Goal: Complete application form: Complete application form

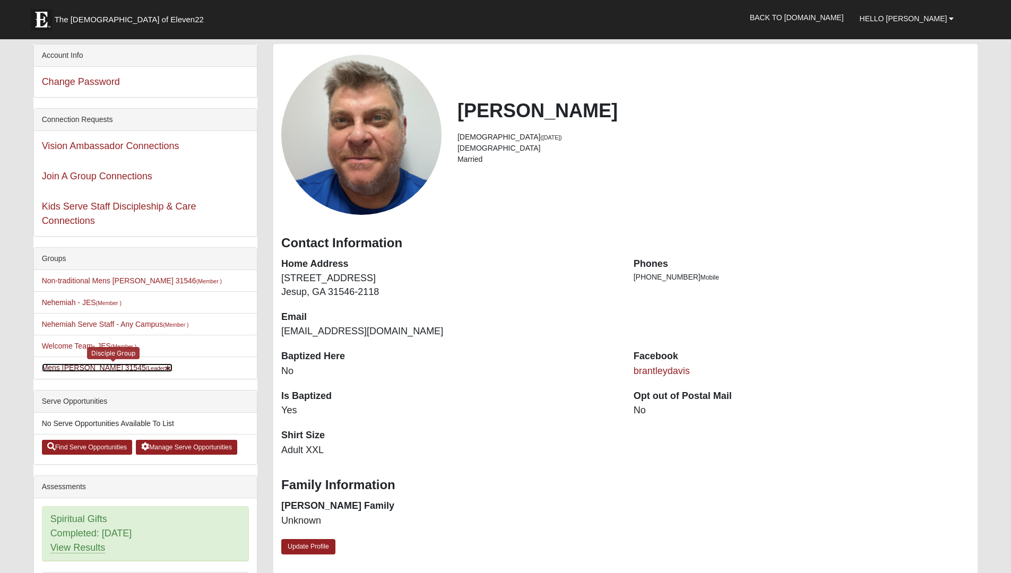
click at [133, 367] on link "Mens Davis - Stossmeister 31545 (Leader )" at bounding box center [107, 368] width 131 height 8
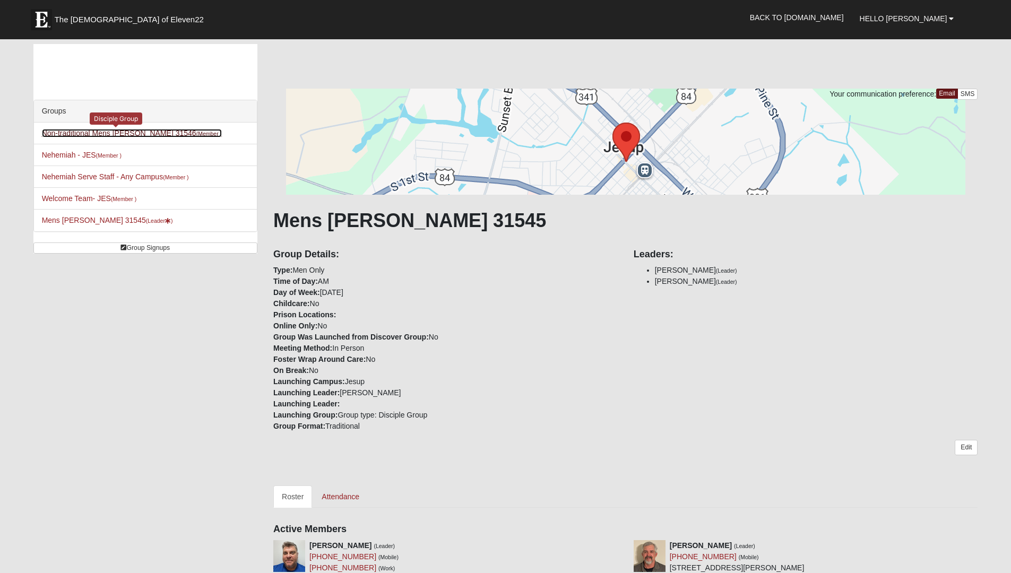
click at [136, 134] on link "Non-traditional Mens Nesmith 31546 (Member )" at bounding box center [132, 133] width 180 height 8
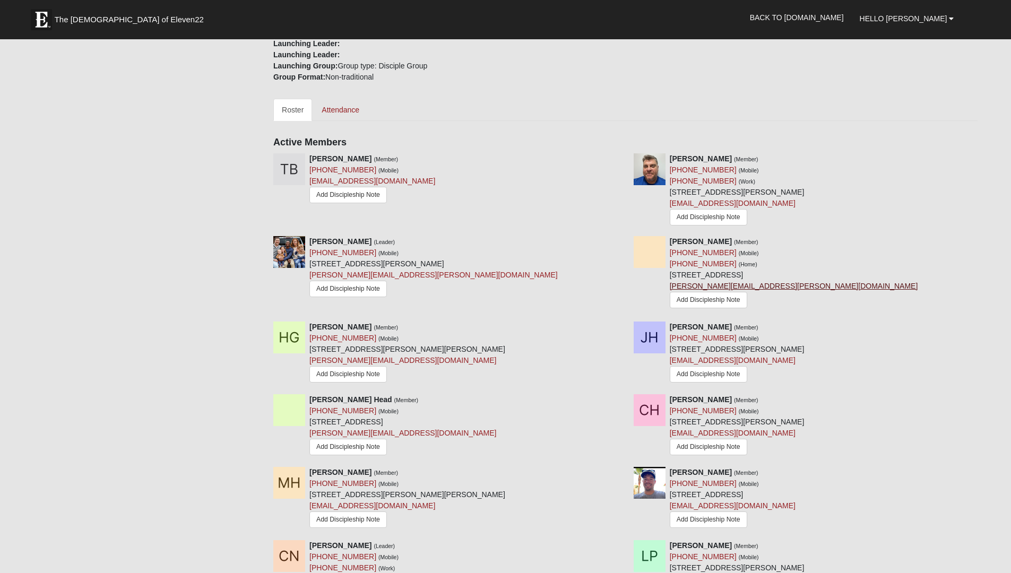
scroll to position [251, 0]
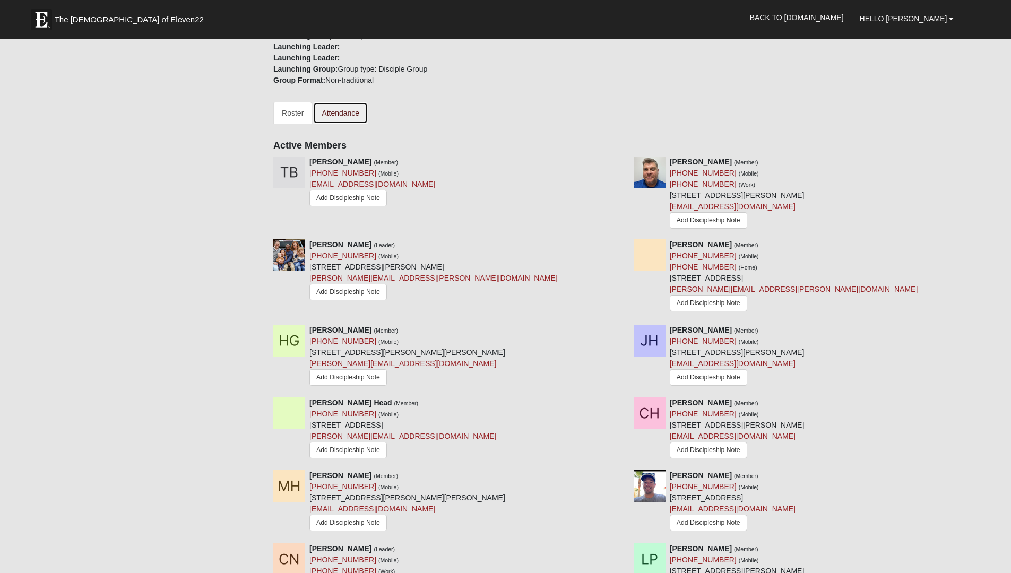
click at [351, 117] on link "Attendance" at bounding box center [340, 113] width 55 height 22
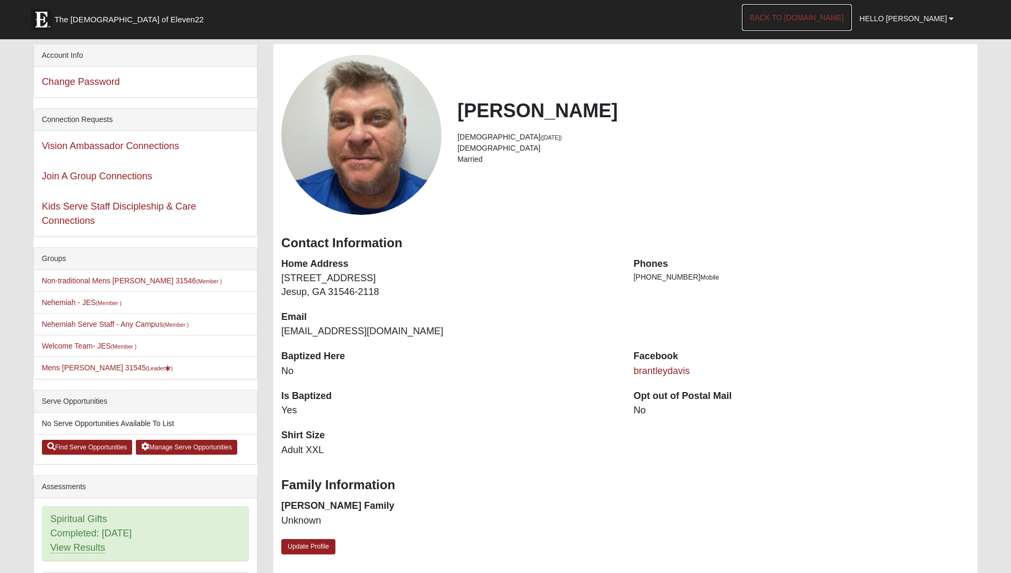
click at [848, 14] on link "Back to [DOMAIN_NAME]" at bounding box center [797, 17] width 110 height 27
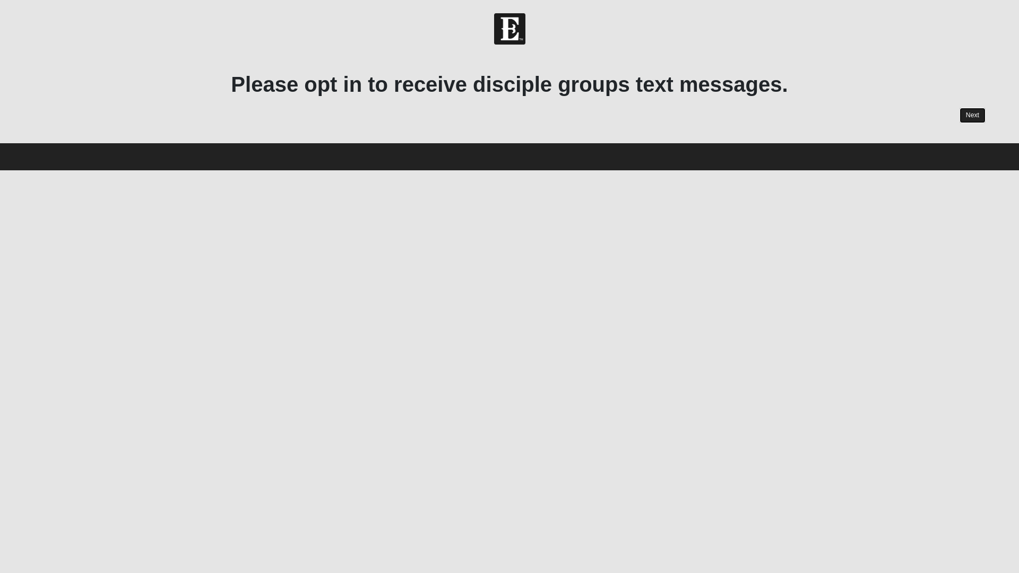
click at [972, 116] on link "Next" at bounding box center [973, 115] width 26 height 15
drag, startPoint x: 969, startPoint y: 110, endPoint x: 955, endPoint y: 112, distance: 13.4
click at [969, 110] on link "Next" at bounding box center [973, 115] width 26 height 15
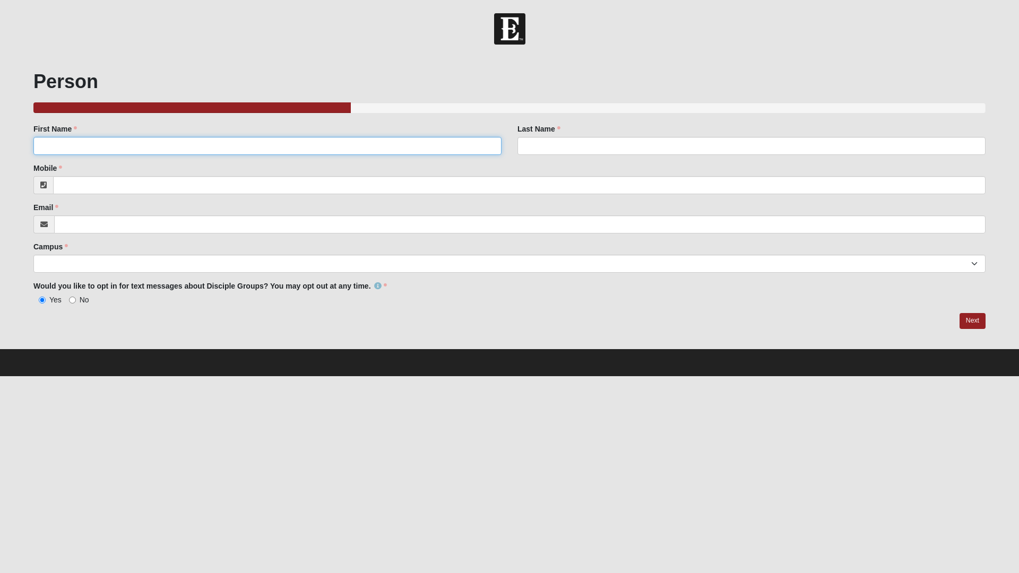
click at [141, 145] on input "First Name" at bounding box center [267, 146] width 468 height 18
type input "Brant"
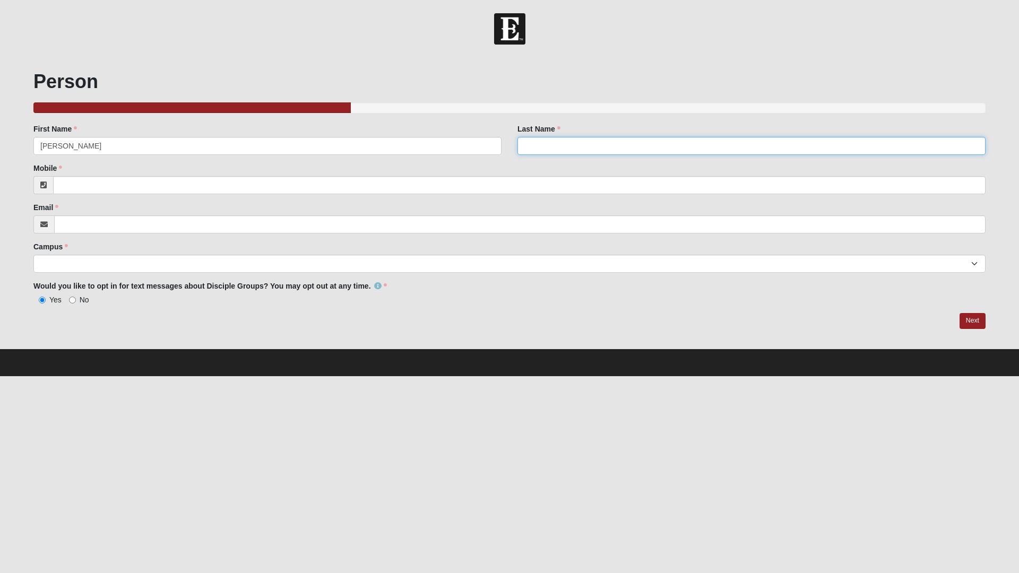
type input "Davis"
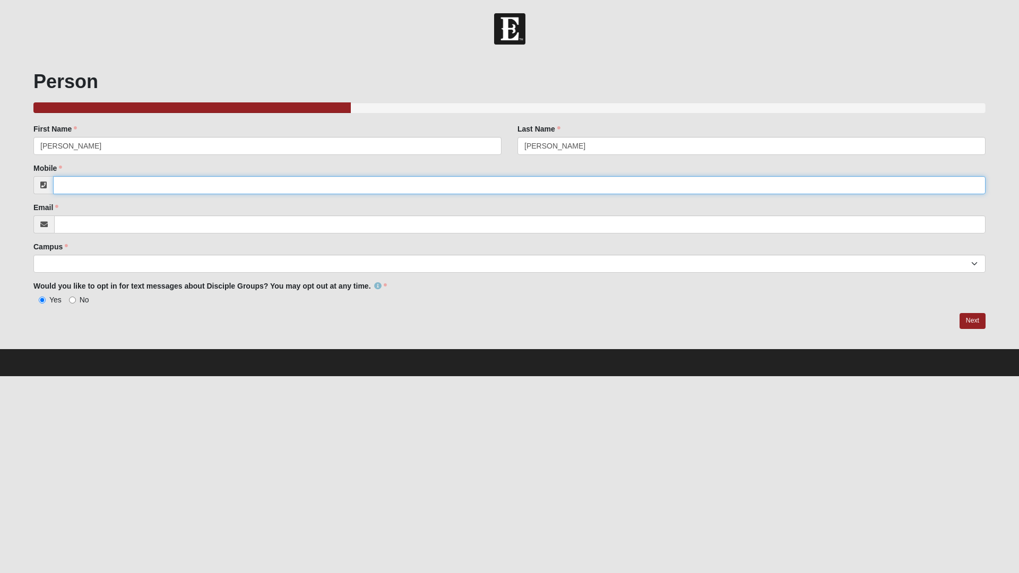
type input "9122702250"
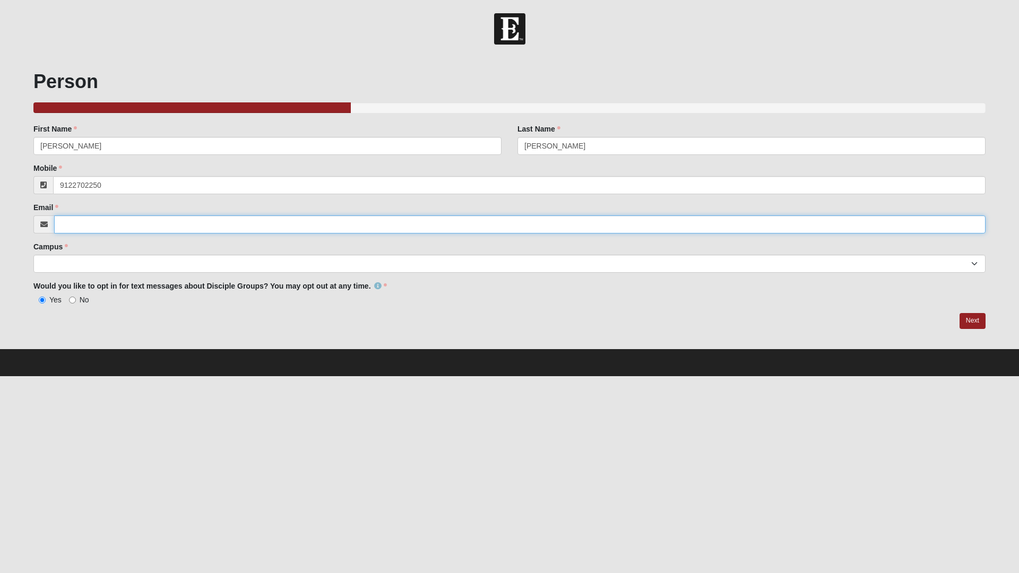
type input "[EMAIL_ADDRESS][DOMAIN_NAME]"
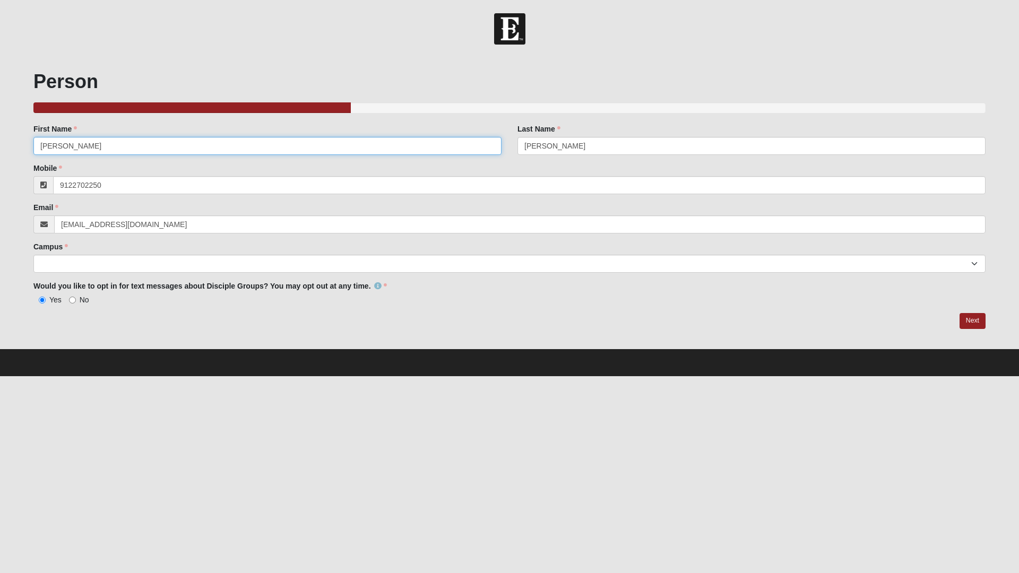
type input "[PHONE_NUMBER]"
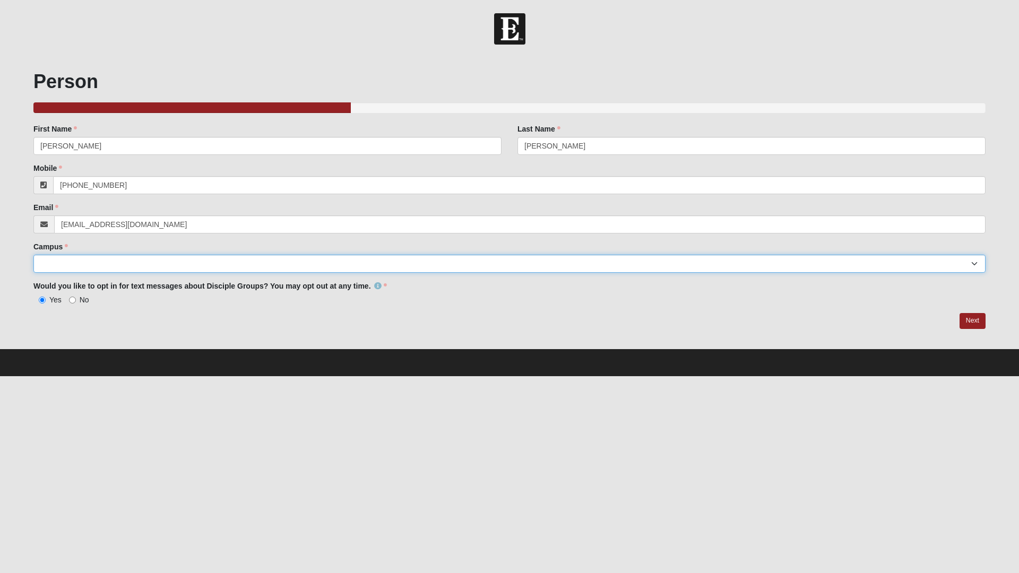
click at [67, 266] on select "Arlington Baymeadows College Park Orlando (Coming Soon) Eleven22 Online Fleming…" at bounding box center [509, 264] width 952 height 18
select select "12"
click at [33, 255] on select "Arlington Baymeadows College Park Orlando (Coming Soon) Eleven22 Online Fleming…" at bounding box center [509, 264] width 952 height 18
click at [973, 322] on link "Next" at bounding box center [973, 320] width 26 height 15
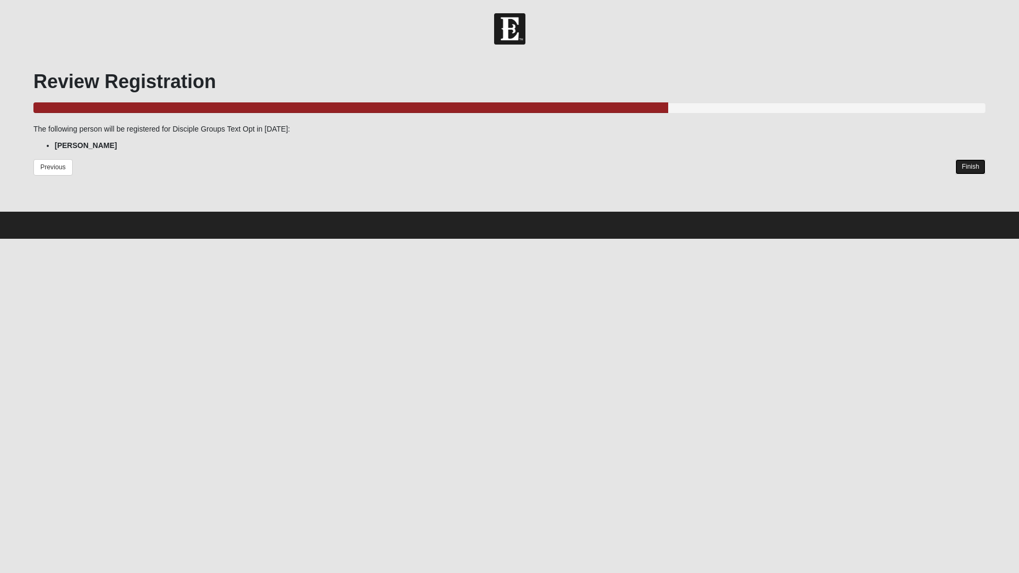
click at [969, 169] on link "Finish" at bounding box center [970, 166] width 30 height 15
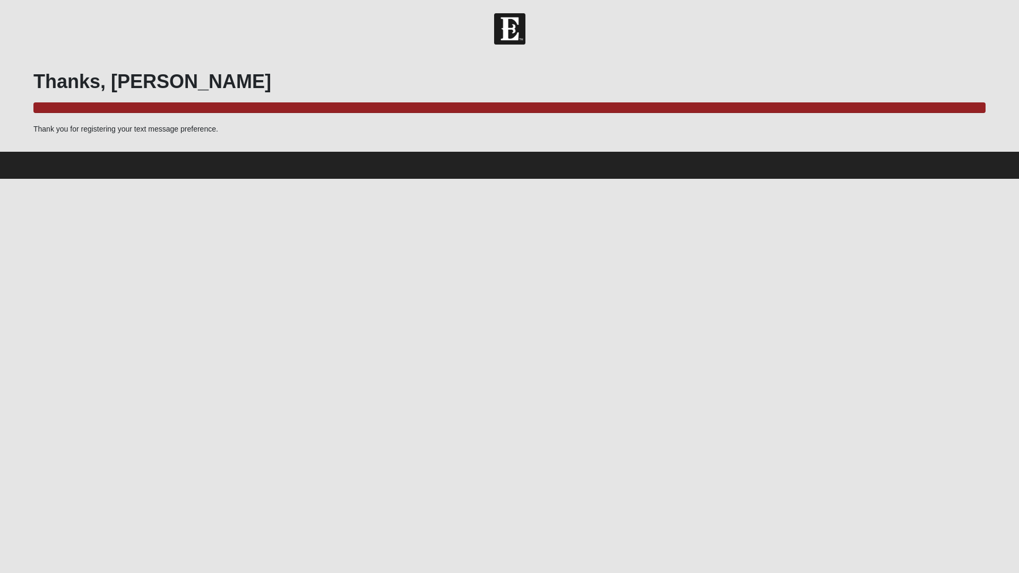
click at [513, 29] on img at bounding box center [509, 28] width 31 height 31
